Goal: Task Accomplishment & Management: Manage account settings

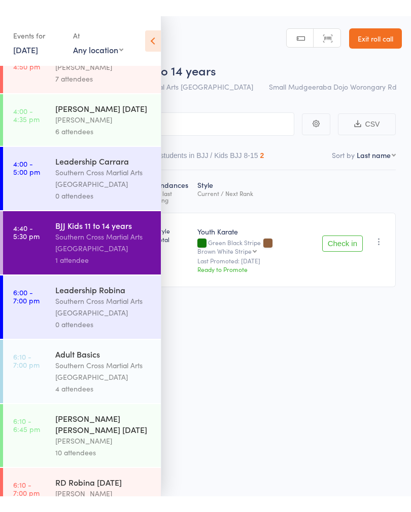
scroll to position [240, 0]
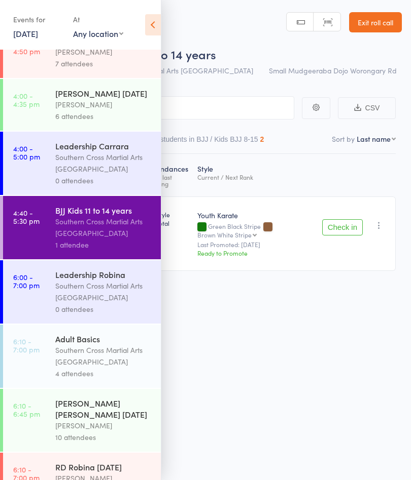
click at [93, 427] on div "Brooke Thompson" at bounding box center [103, 426] width 97 height 12
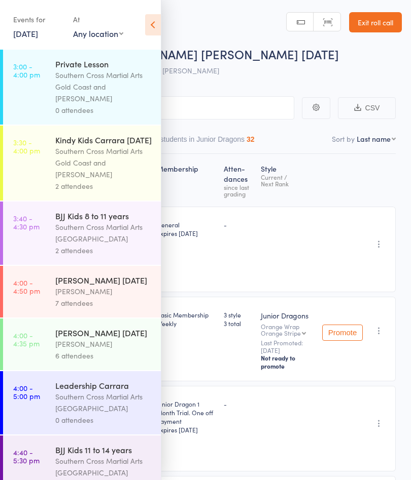
click at [153, 25] on icon at bounding box center [153, 24] width 16 height 21
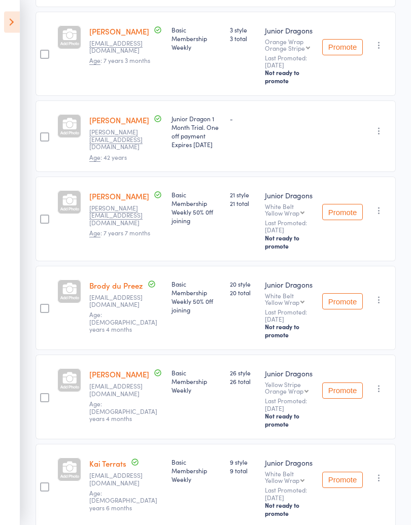
scroll to position [271, 0]
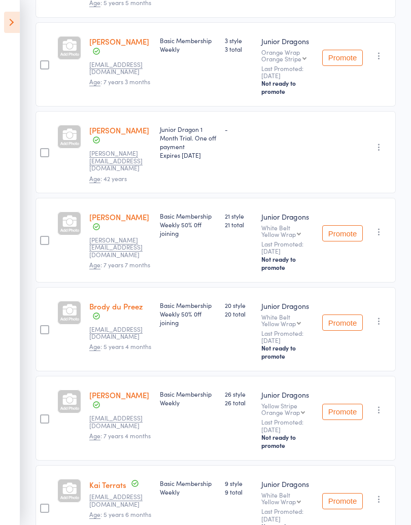
click at [99, 389] on link "[PERSON_NAME]" at bounding box center [119, 394] width 60 height 11
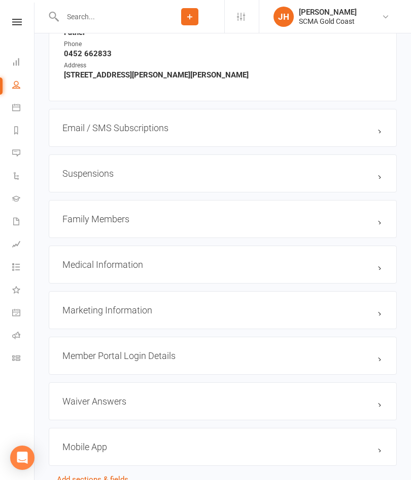
scroll to position [789, 0]
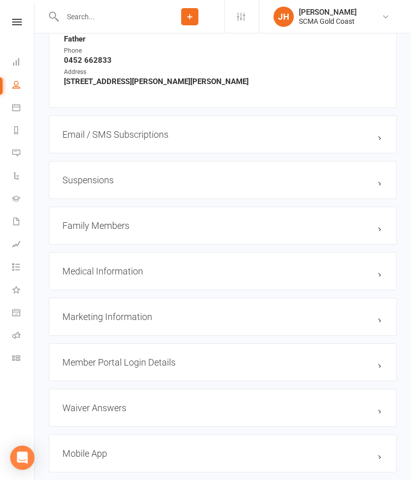
click at [112, 230] on h3 "Family Members" at bounding box center [222, 225] width 320 height 11
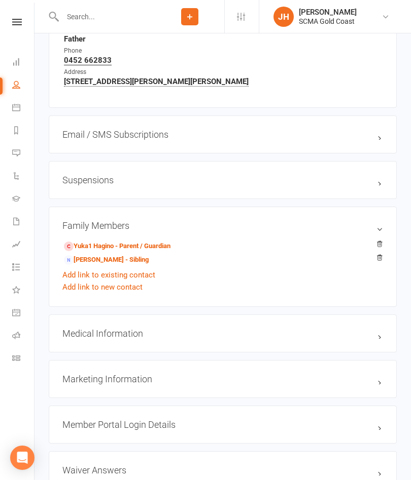
click at [20, 96] on link "People" at bounding box center [23, 86] width 23 height 23
select select "100"
